Goal: Task Accomplishment & Management: Manage account settings

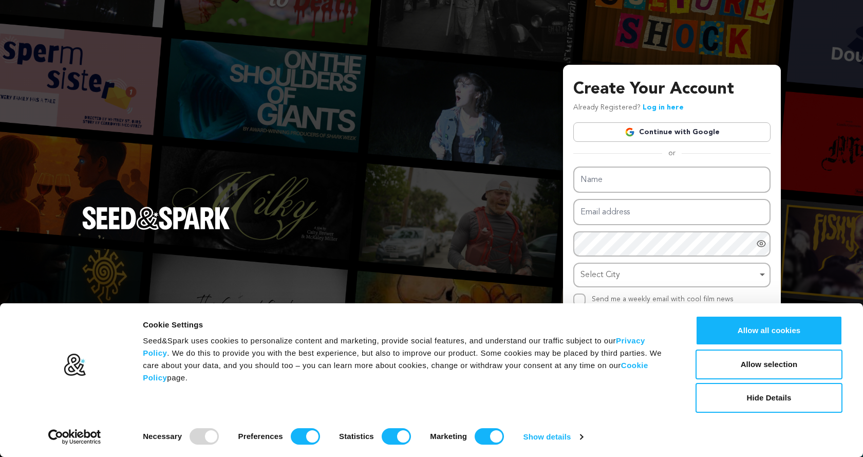
click at [599, 196] on div "Name Email address Password Password must have at least 8 characters. Password …" at bounding box center [672, 236] width 197 height 139
click at [610, 189] on input "Name" at bounding box center [672, 180] width 197 height 26
click at [730, 327] on button "Allow all cookies" at bounding box center [769, 331] width 147 height 30
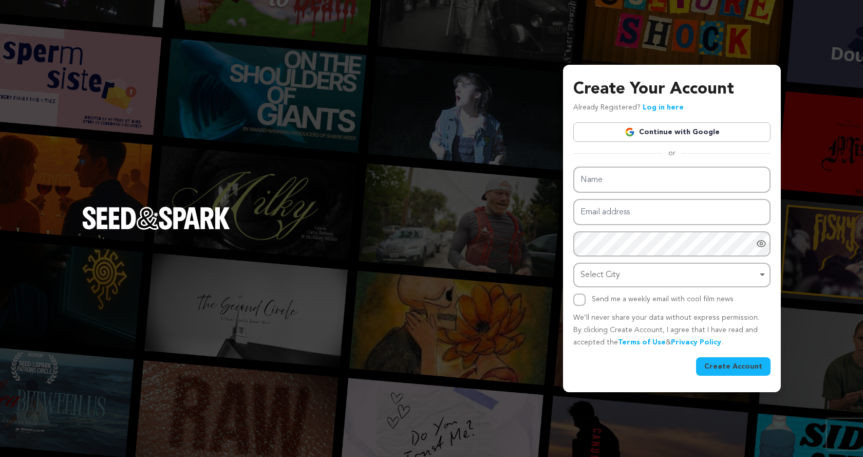
click at [687, 195] on div "Name Email address Password Password must have at least 8 characters. Password …" at bounding box center [672, 236] width 197 height 139
click at [691, 188] on input "Name" at bounding box center [672, 180] width 197 height 26
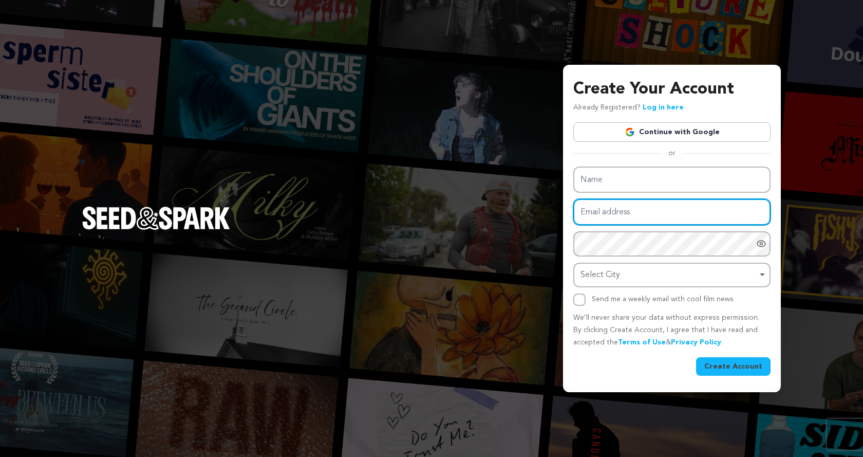
click at [665, 216] on input "Email address" at bounding box center [672, 212] width 197 height 26
type input "[DOMAIN_NAME][EMAIL_ADDRESS][DOMAIN_NAME]"
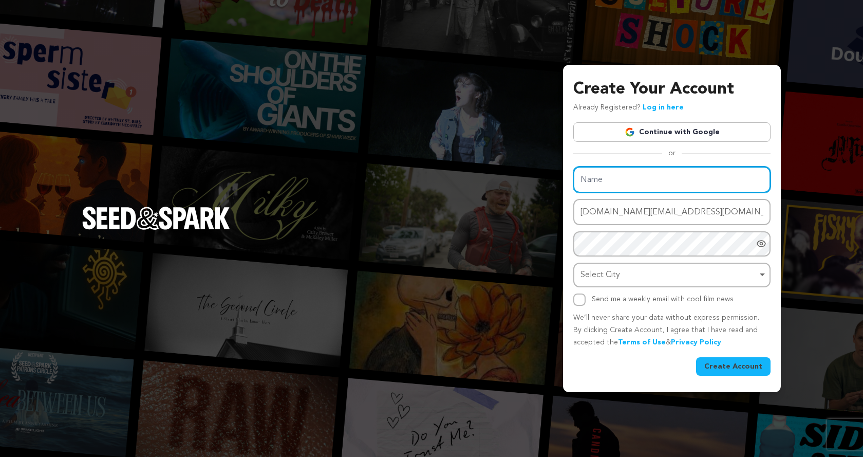
click at [632, 179] on input "Name" at bounding box center [672, 180] width 197 height 26
type input "Chillerhouse"
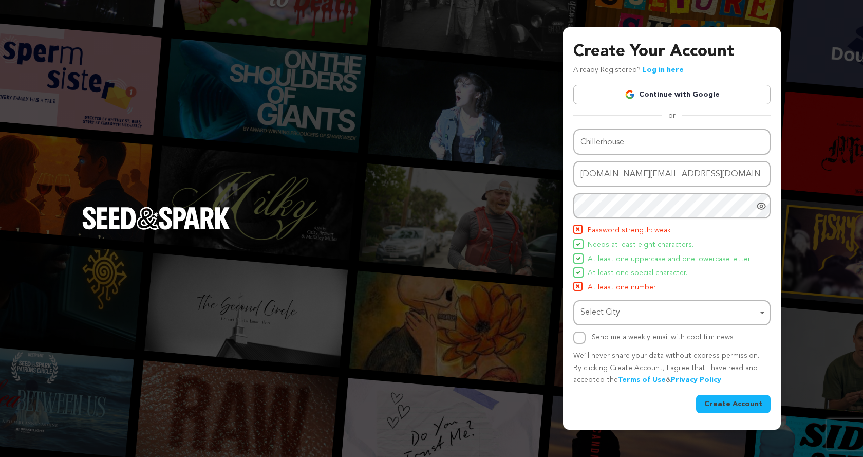
click at [703, 227] on li "Password strength: weak" at bounding box center [672, 231] width 197 height 12
click at [757, 206] on icon "Show password as plain text. Warning: this will display your password on the sc…" at bounding box center [762, 206] width 10 height 10
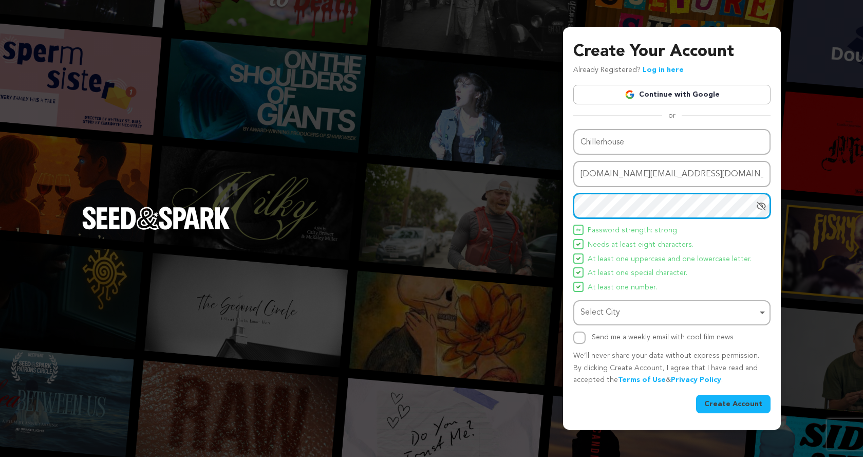
click at [679, 308] on div "Select City Remove item" at bounding box center [669, 312] width 177 height 15
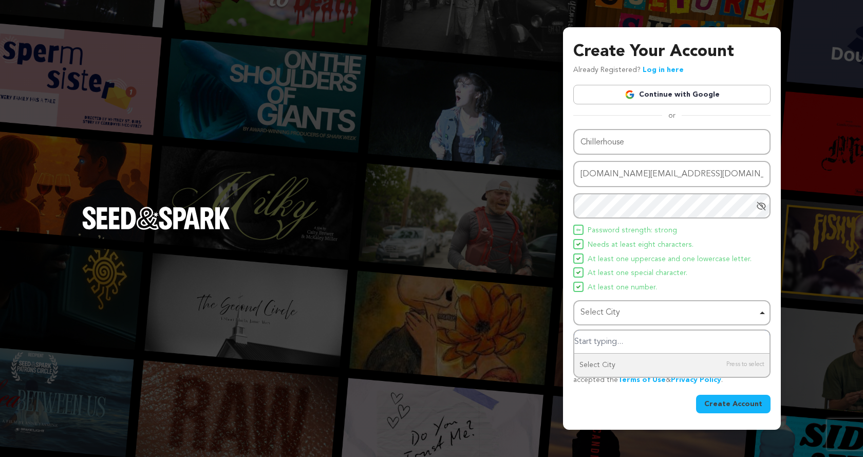
click at [664, 347] on input "Select City" at bounding box center [672, 341] width 195 height 23
type input "pakis"
click at [720, 299] on div "Name Chillerhouse Email address chillerhouse.ss@gmail.com Password Password mus…" at bounding box center [672, 236] width 197 height 215
click at [580, 340] on input "Send me a weekly email with cool film news" at bounding box center [580, 338] width 12 height 12
click at [586, 339] on div "Send me a weekly email with cool film news" at bounding box center [672, 338] width 197 height 12
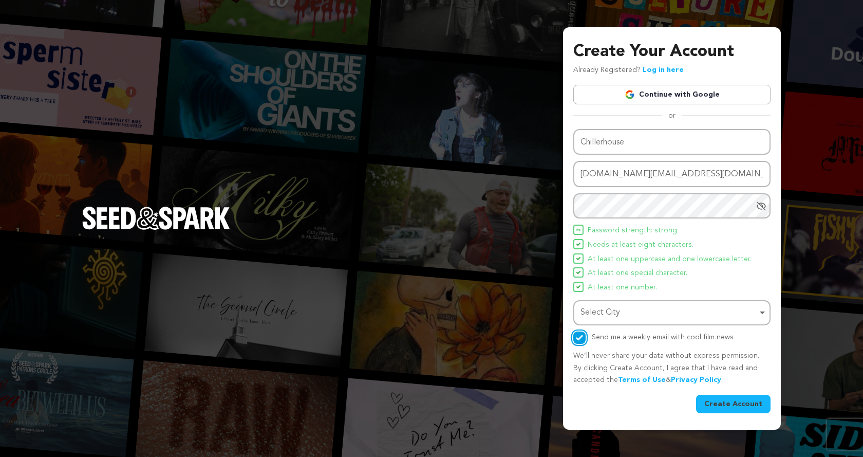
click at [575, 336] on input "Send me a weekly email with cool film news" at bounding box center [580, 338] width 12 height 12
checkbox input "false"
click at [620, 322] on div "Select City Remove item" at bounding box center [672, 312] width 187 height 19
click at [628, 347] on input "Select City" at bounding box center [672, 341] width 195 height 23
click at [670, 315] on div "Select City Remove item" at bounding box center [669, 312] width 177 height 15
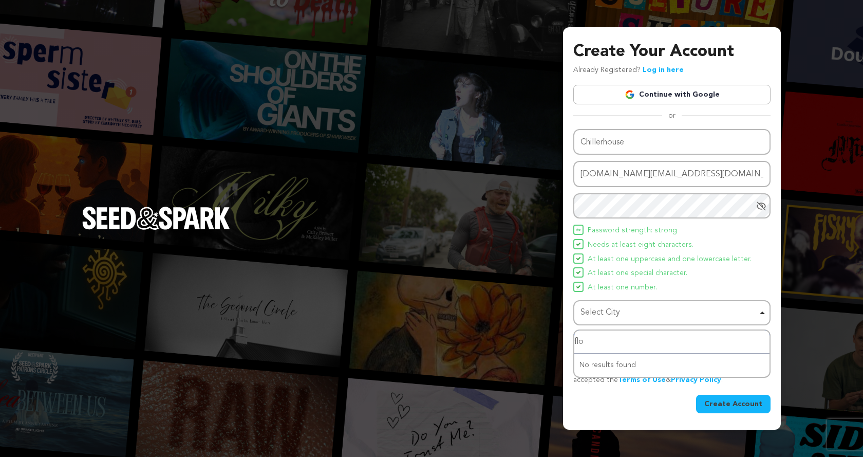
type input "flo"
click at [717, 398] on button "Create Account" at bounding box center [733, 404] width 75 height 19
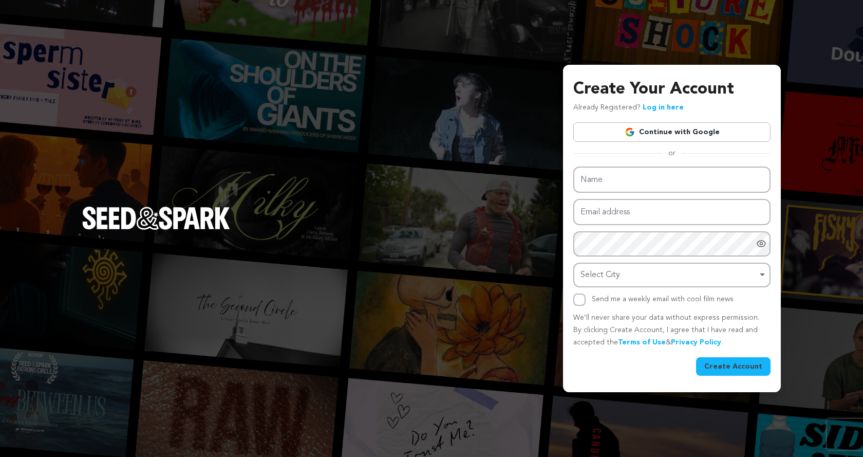
click at [614, 197] on div "Name Email address Password Password must have at least 8 characters. Password …" at bounding box center [672, 236] width 197 height 139
click at [631, 136] on img at bounding box center [630, 132] width 10 height 10
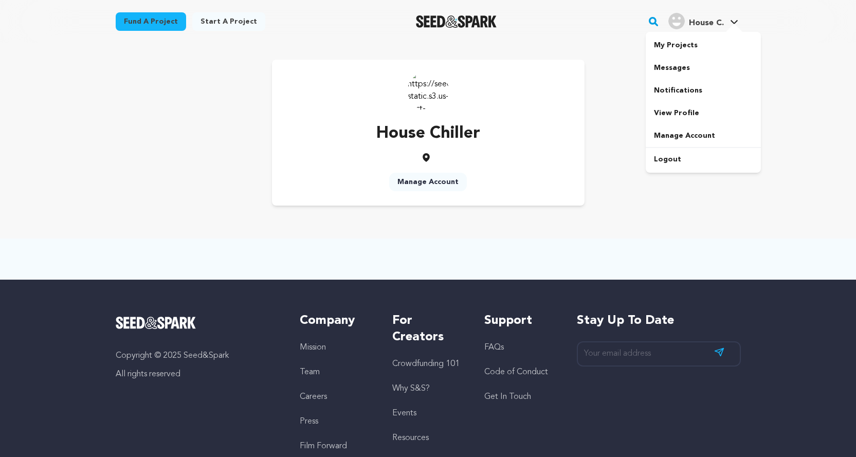
click at [738, 22] on icon at bounding box center [734, 22] width 8 height 5
click at [673, 109] on link "View Profile" at bounding box center [703, 113] width 115 height 23
click at [427, 181] on link "Manage Account" at bounding box center [428, 182] width 78 height 19
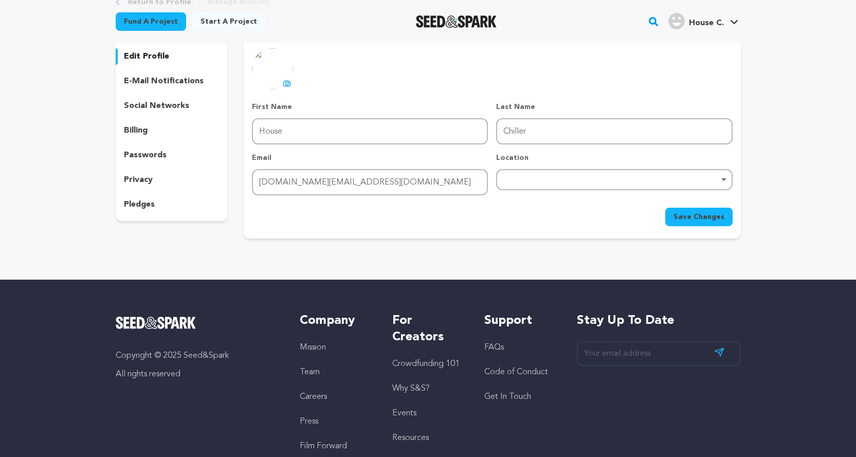
scroll to position [51, 0]
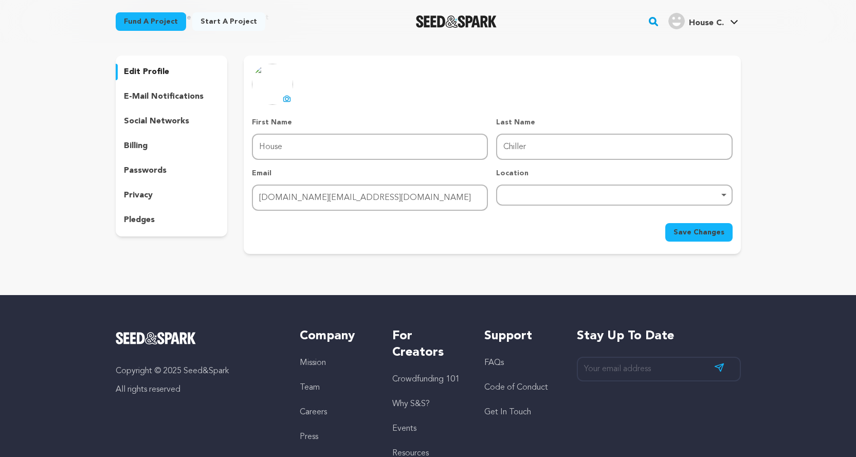
click at [168, 119] on p "social networks" at bounding box center [156, 121] width 65 height 12
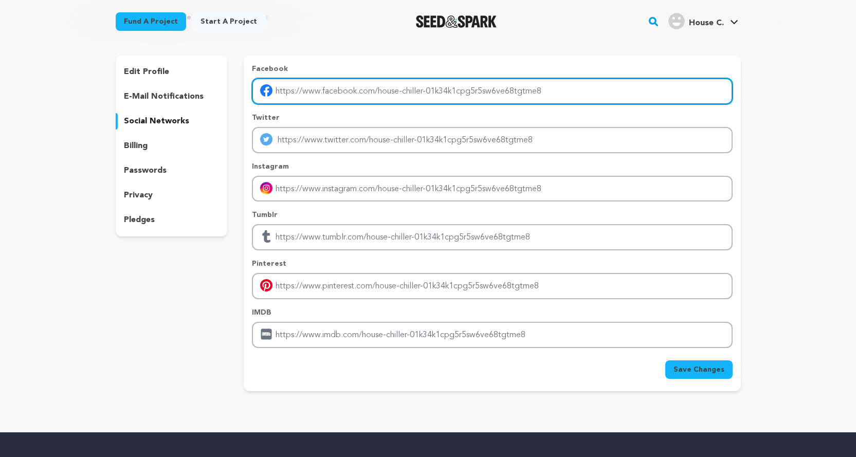
click at [357, 97] on input "Enter facebook profile link" at bounding box center [492, 91] width 480 height 26
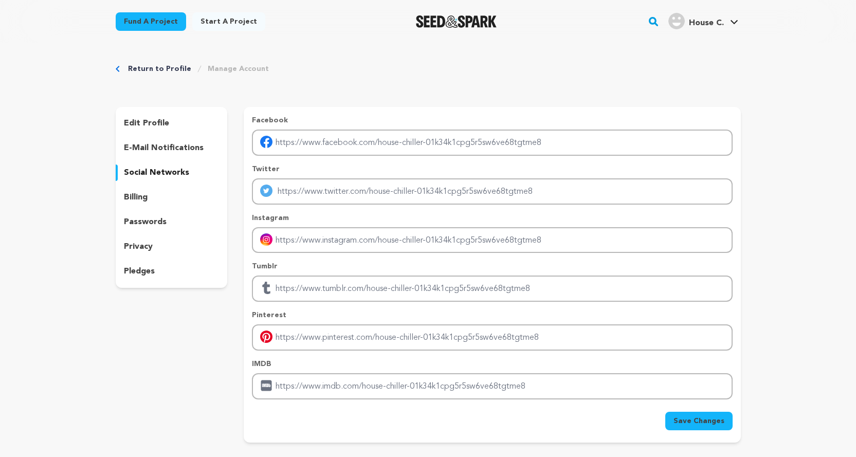
click at [174, 192] on div "billing" at bounding box center [172, 197] width 112 height 16
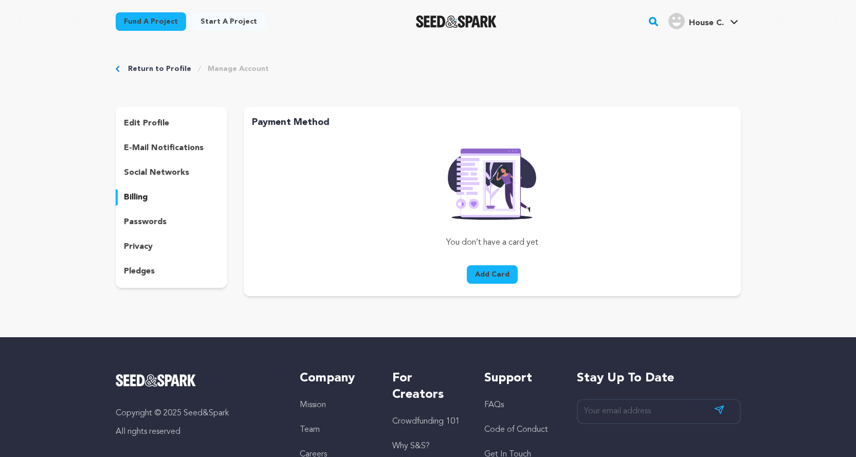
click at [176, 126] on div "edit profile" at bounding box center [172, 123] width 112 height 16
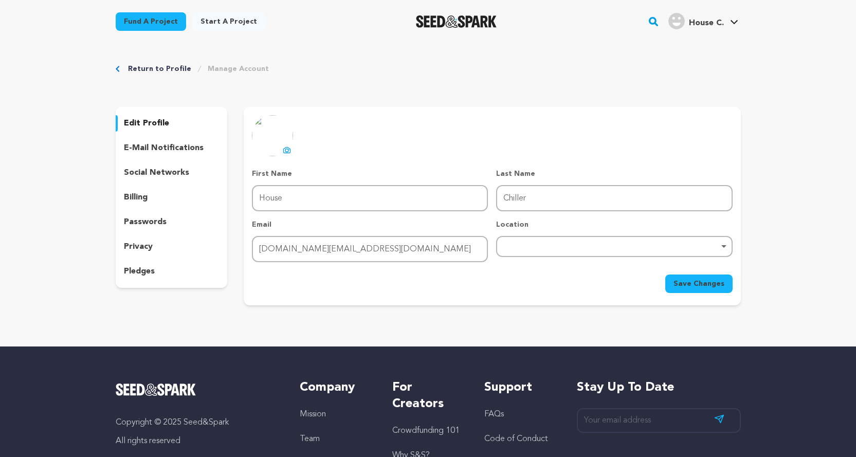
click at [176, 144] on p "e-mail notifications" at bounding box center [164, 148] width 80 height 12
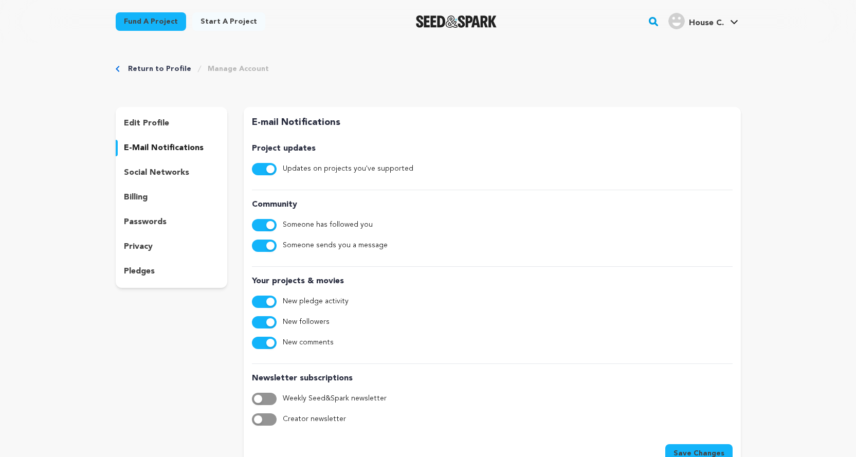
click at [178, 164] on div "edit profile e-mail notifications social networks billing passwords privacy ple…" at bounding box center [172, 197] width 112 height 181
click at [174, 179] on div "social networks" at bounding box center [172, 172] width 112 height 16
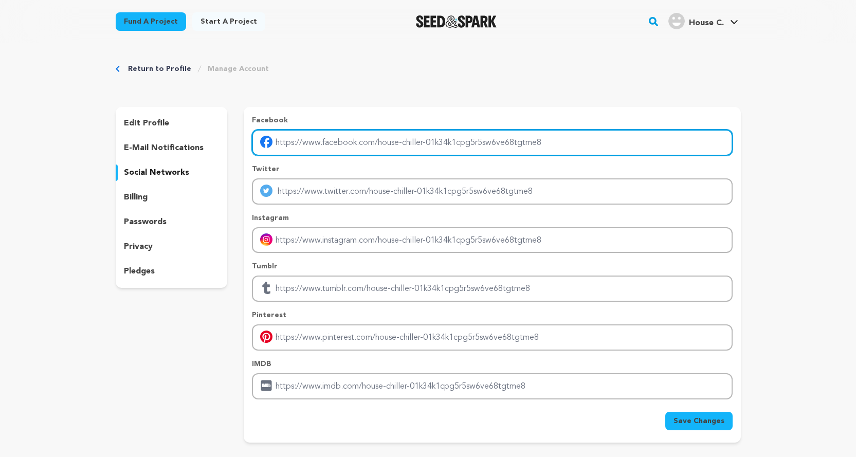
click at [341, 149] on input "Enter facebook profile link" at bounding box center [492, 143] width 480 height 26
paste input "https://chillerhouse.pk/our-products/cold-storage-cooling-system/"
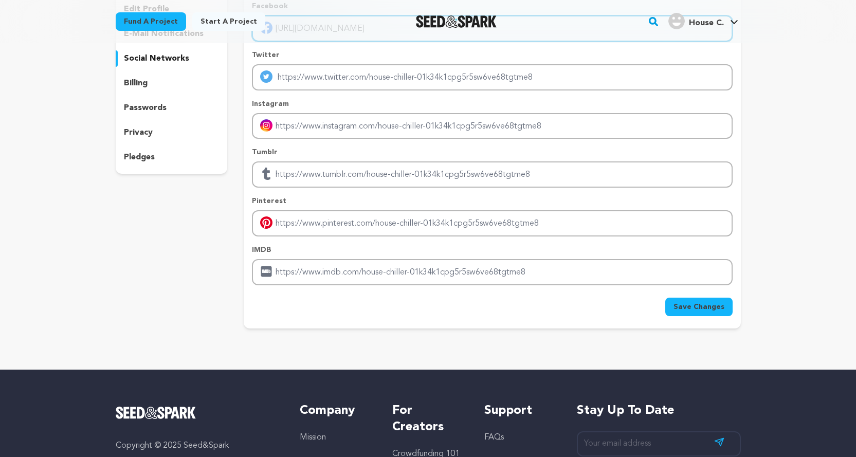
scroll to position [257, 0]
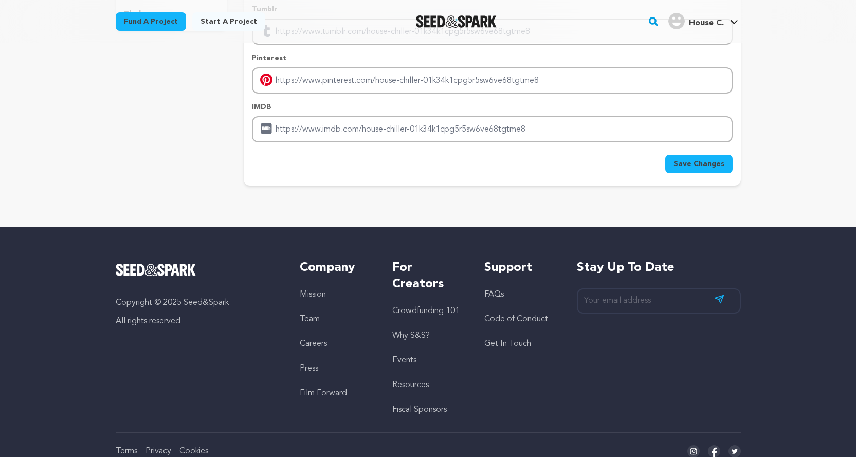
type input "https://chillerhouse.pk/our-products/cold-storage-cooling-system/"
click at [695, 168] on span "Save Changes" at bounding box center [698, 164] width 51 height 10
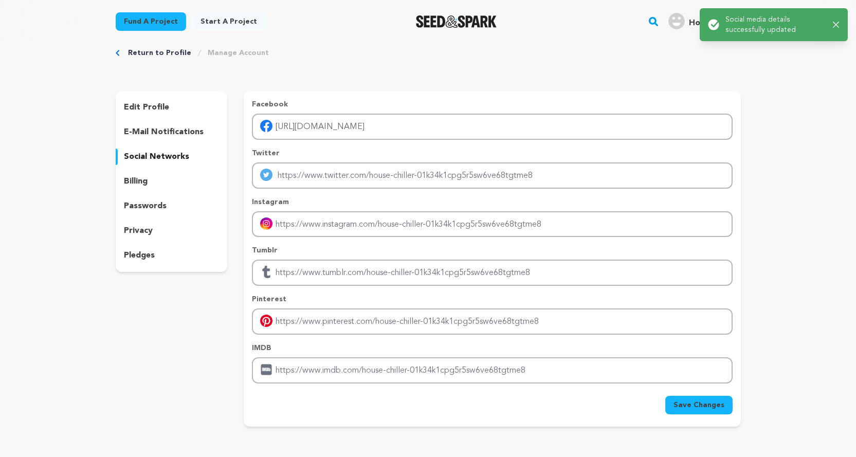
scroll to position [0, 0]
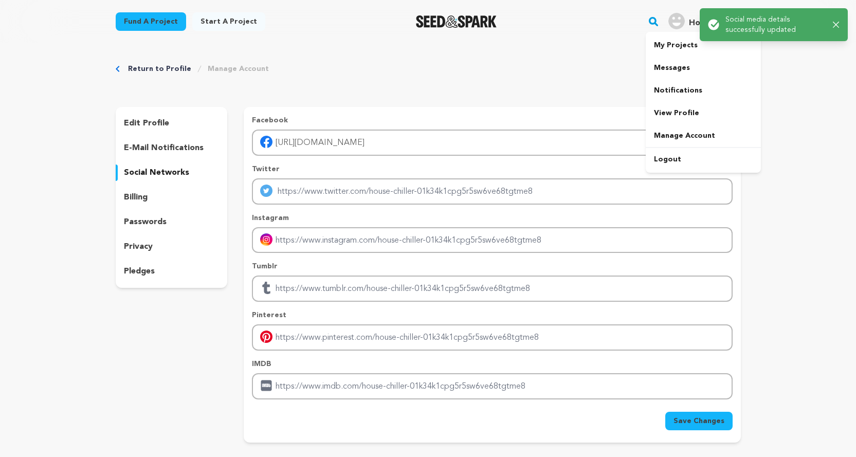
click at [686, 18] on div "House C." at bounding box center [696, 21] width 56 height 16
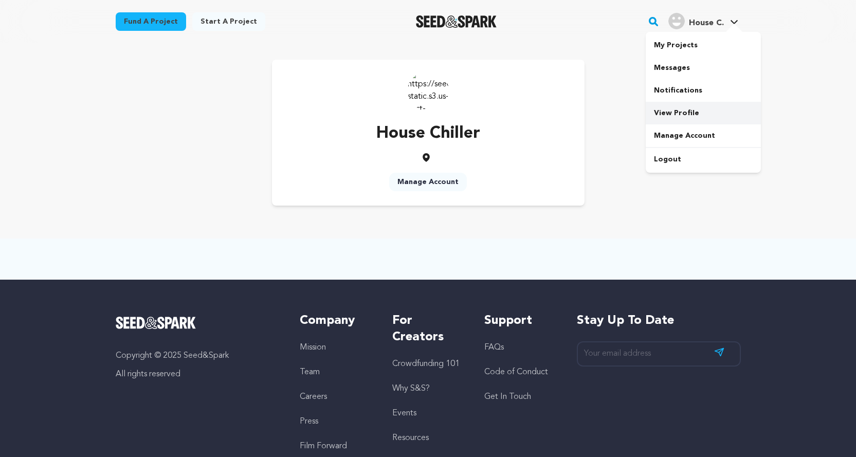
click at [674, 109] on link "View Profile" at bounding box center [703, 113] width 115 height 23
click at [736, 20] on icon at bounding box center [734, 22] width 8 height 5
click at [694, 131] on link "Manage Account" at bounding box center [703, 135] width 115 height 23
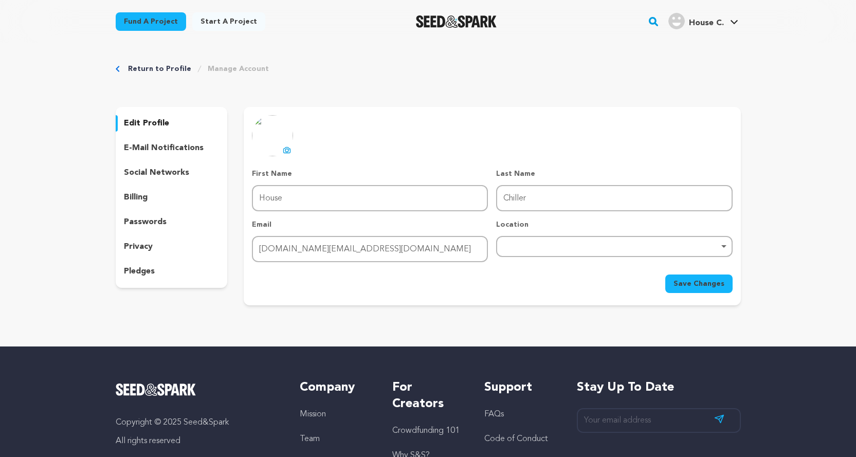
click at [182, 274] on div "pledges" at bounding box center [172, 271] width 112 height 16
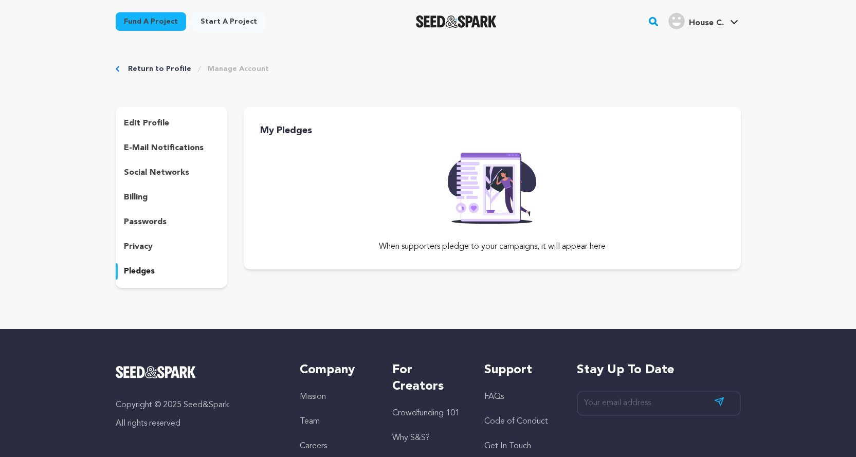
click at [181, 246] on div "privacy" at bounding box center [172, 246] width 112 height 16
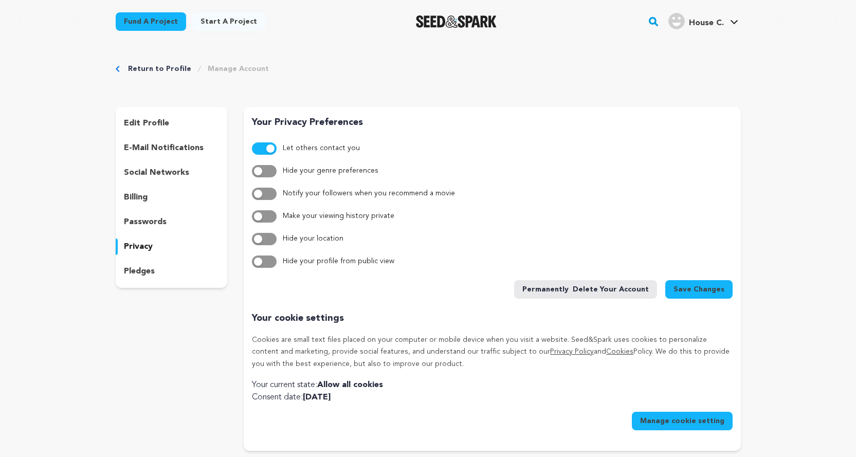
click at [183, 228] on div "passwords" at bounding box center [172, 222] width 112 height 16
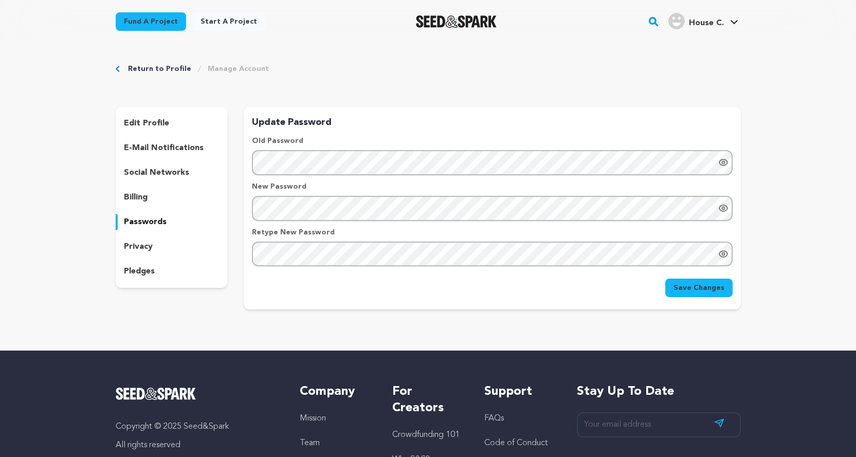
click at [184, 200] on div "billing" at bounding box center [172, 197] width 112 height 16
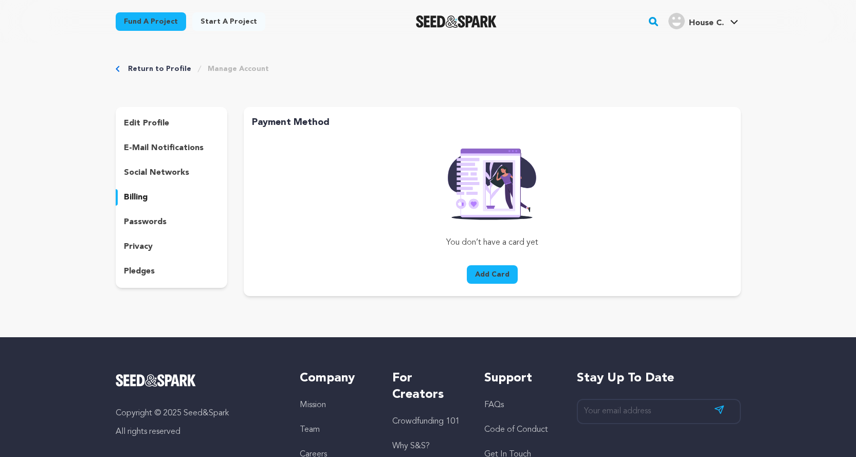
click at [186, 181] on div "edit profile e-mail notifications social networks billing passwords privacy ple…" at bounding box center [172, 197] width 112 height 181
click at [190, 172] on div "social networks" at bounding box center [172, 172] width 112 height 16
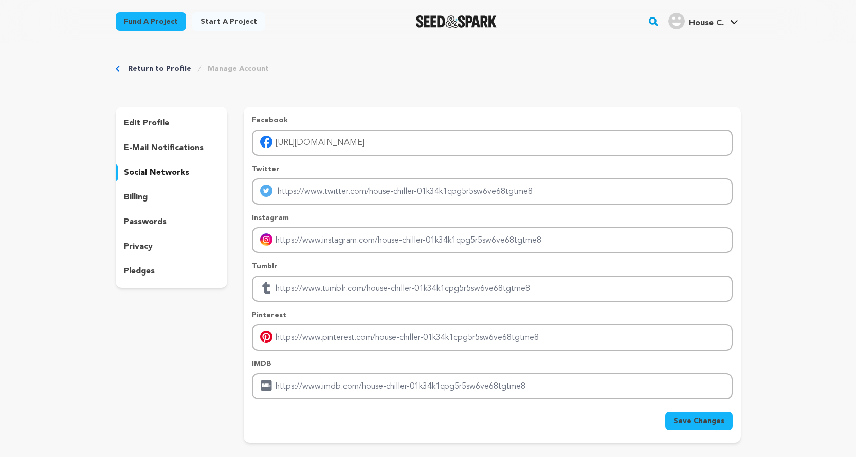
click at [441, 14] on div at bounding box center [456, 21] width 142 height 27
click at [693, 141] on link "Manage Account" at bounding box center [703, 135] width 115 height 23
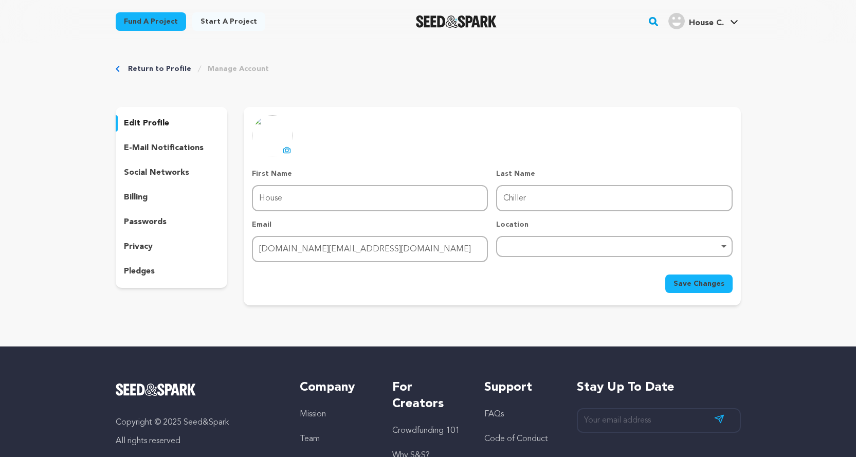
click at [530, 244] on div "Remove item" at bounding box center [614, 246] width 226 height 4
click at [530, 275] on input "search" at bounding box center [614, 273] width 234 height 23
type input "flo"
click at [462, 282] on div "Save Changes" at bounding box center [492, 283] width 480 height 19
click at [323, 193] on input "House" at bounding box center [370, 198] width 236 height 26
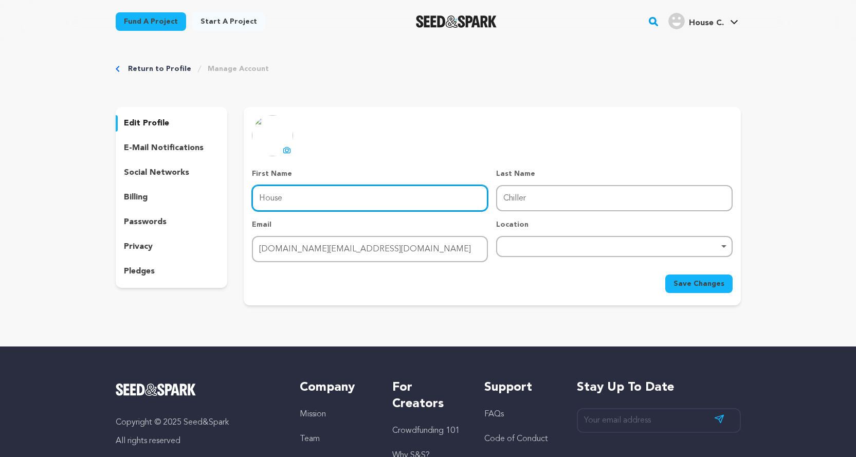
click at [323, 193] on input "House" at bounding box center [370, 198] width 236 height 26
click at [337, 165] on div "uploading spinner upload profile image First Name First Name House Last Name La…" at bounding box center [492, 204] width 480 height 178
click at [727, 23] on link "House C. House C." at bounding box center [703, 20] width 74 height 19
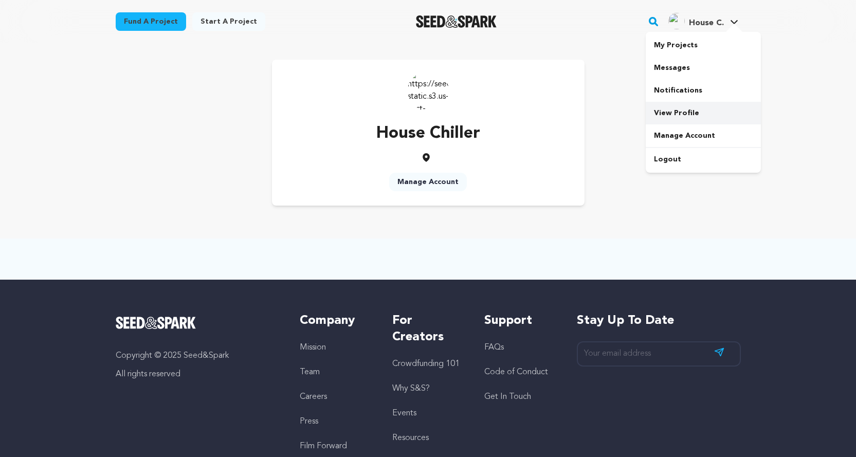
click at [694, 106] on link "View Profile" at bounding box center [703, 113] width 115 height 23
